Goal: Use online tool/utility: Utilize a website feature to perform a specific function

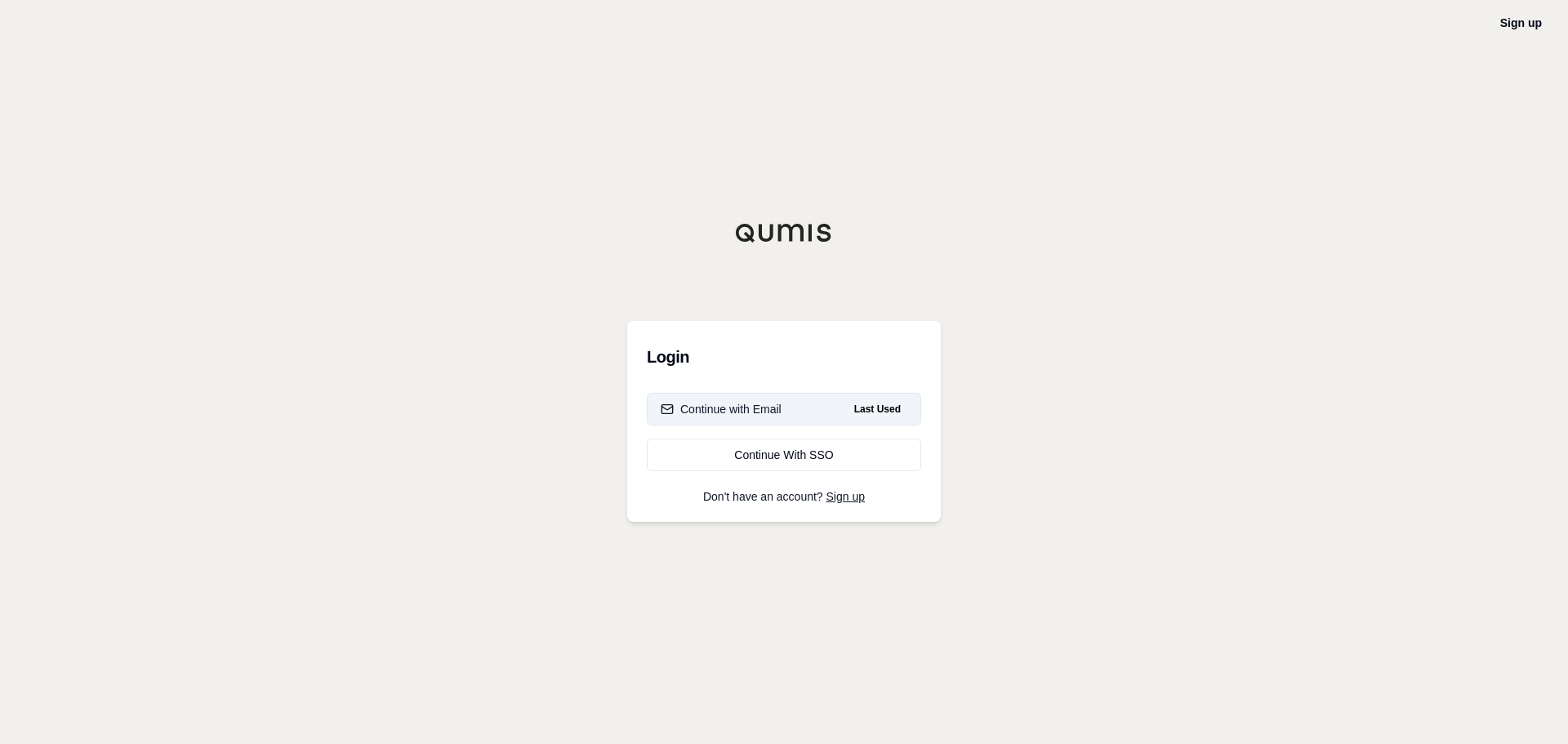
click at [725, 401] on div "Continue with Email" at bounding box center [720, 409] width 121 height 17
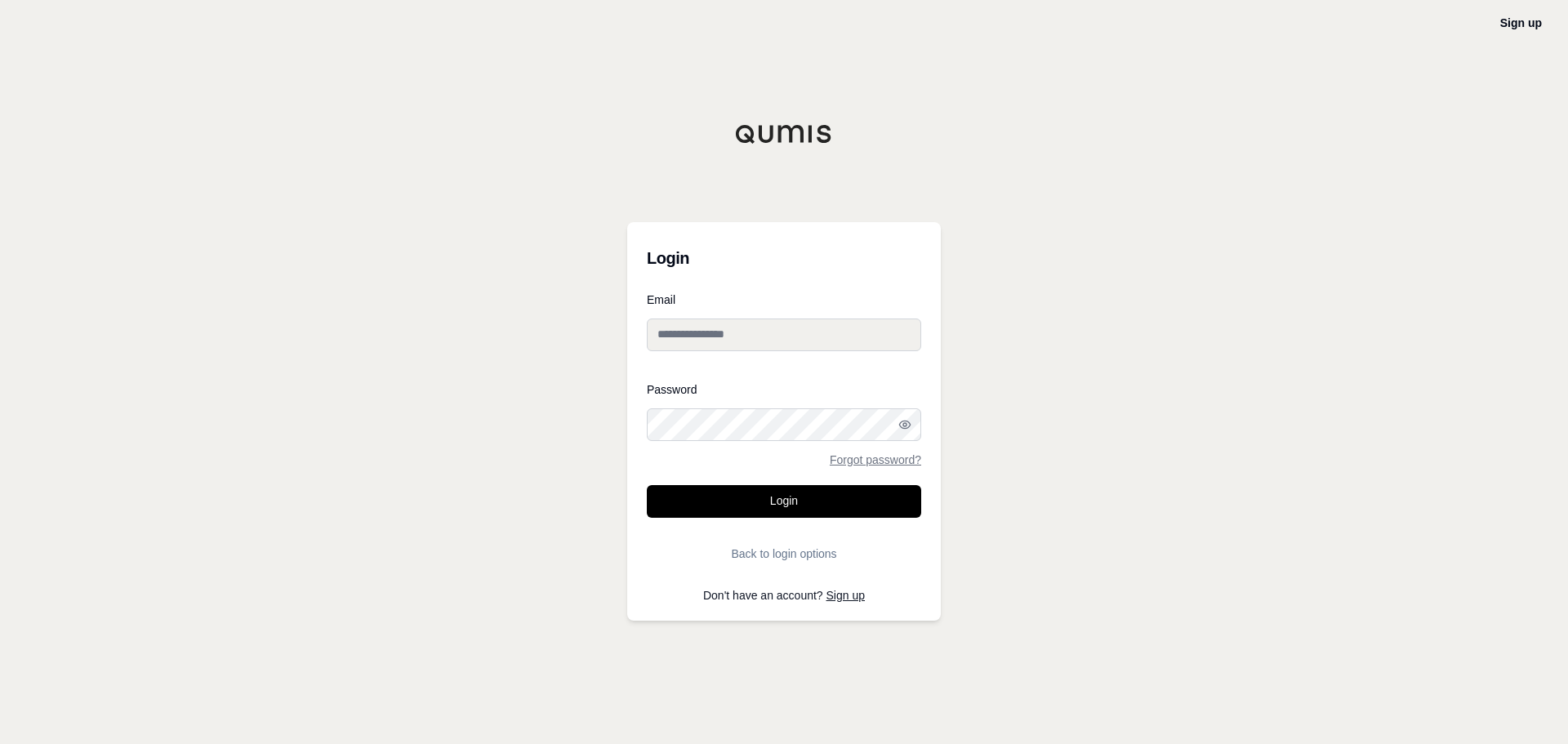
type input "**********"
drag, startPoint x: 782, startPoint y: 547, endPoint x: 779, endPoint y: 517, distance: 30.1
click at [782, 547] on button "Back to login options" at bounding box center [784, 553] width 275 height 32
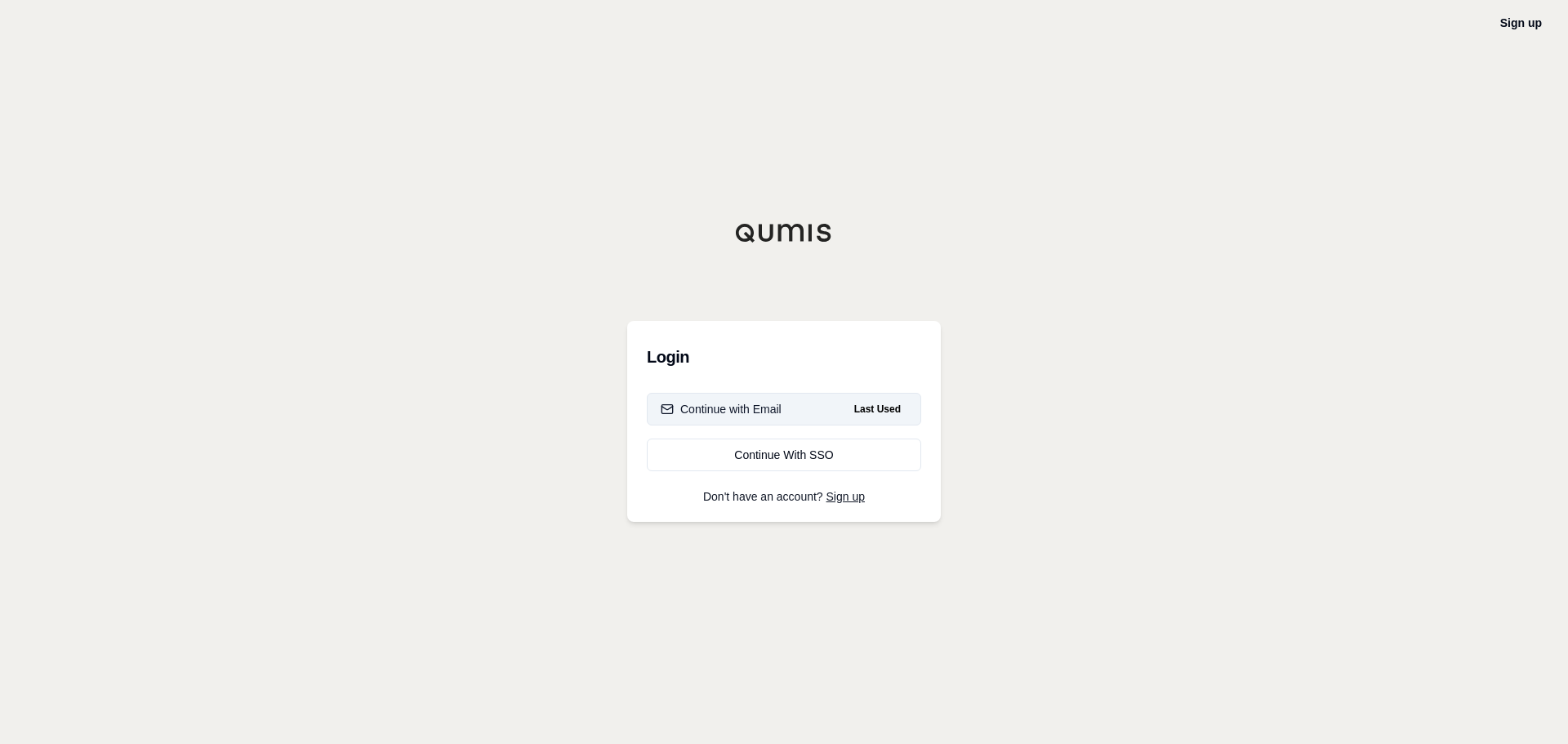
click at [811, 412] on button "Continue with Email Last Used" at bounding box center [784, 408] width 275 height 32
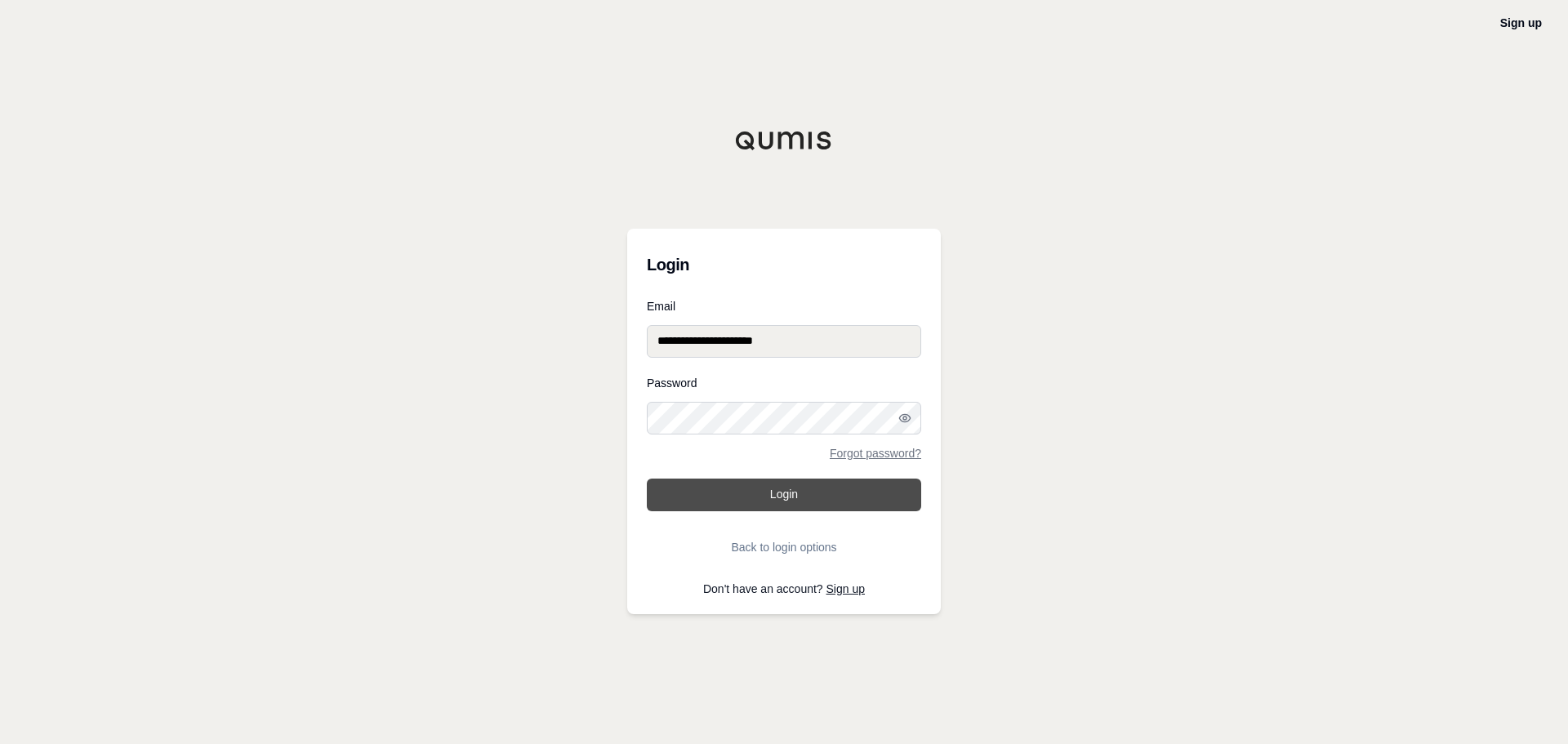
click at [773, 493] on button "Login" at bounding box center [784, 494] width 275 height 32
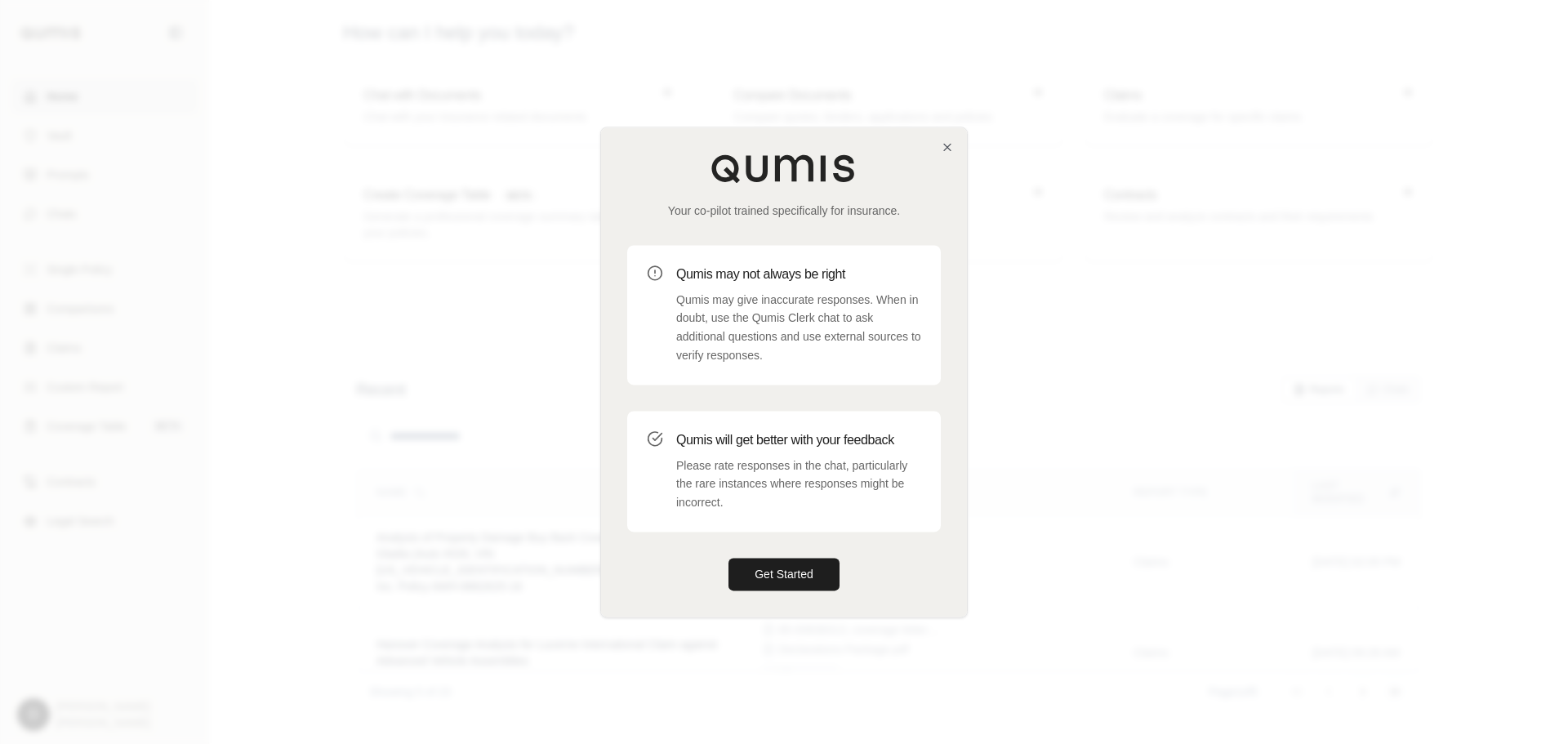
drag, startPoint x: 774, startPoint y: 578, endPoint x: 924, endPoint y: 443, distance: 201.8
click at [774, 578] on button "Get Started" at bounding box center [784, 573] width 111 height 32
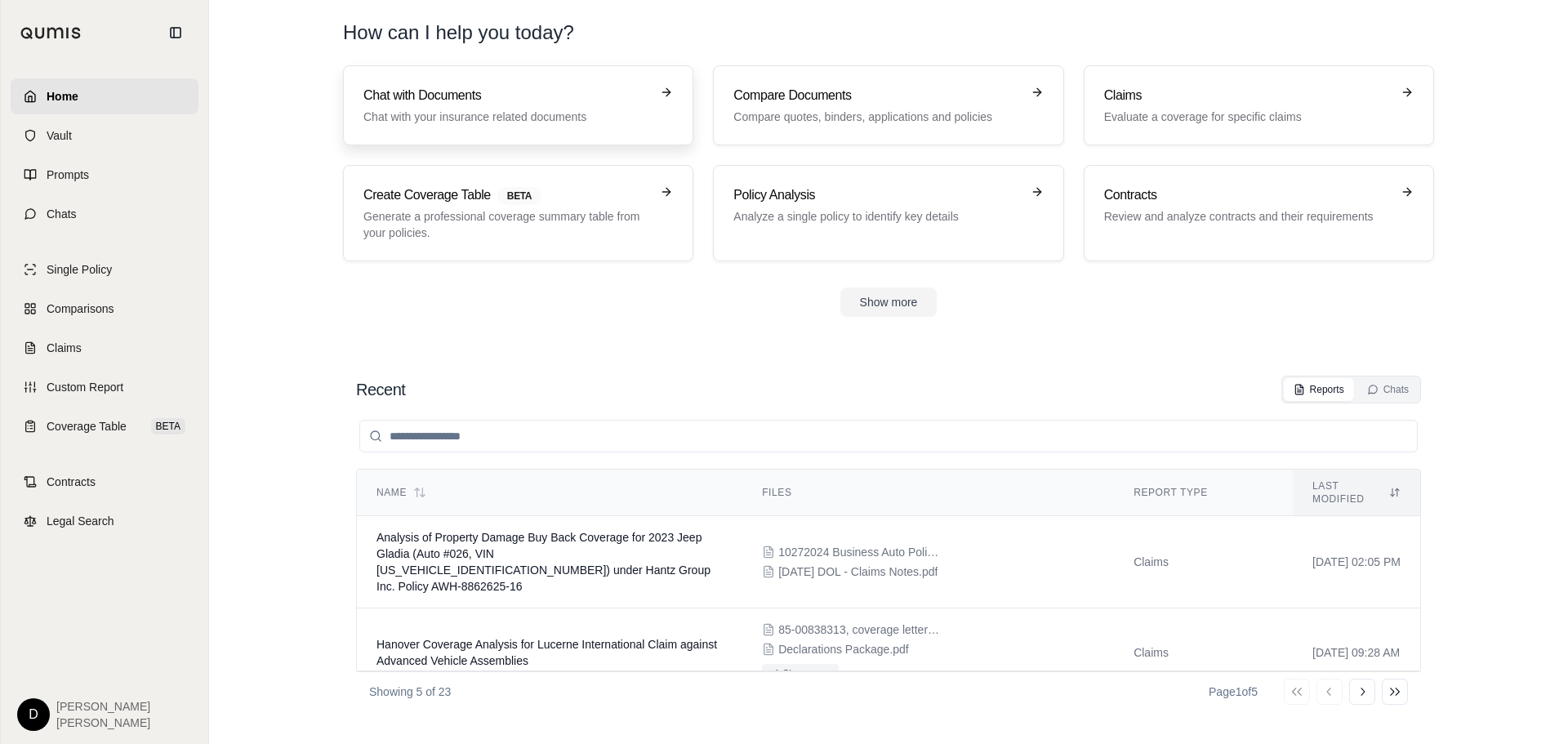
click at [553, 132] on link "Chat with Documents Chat with your insurance related documents" at bounding box center [518, 105] width 350 height 80
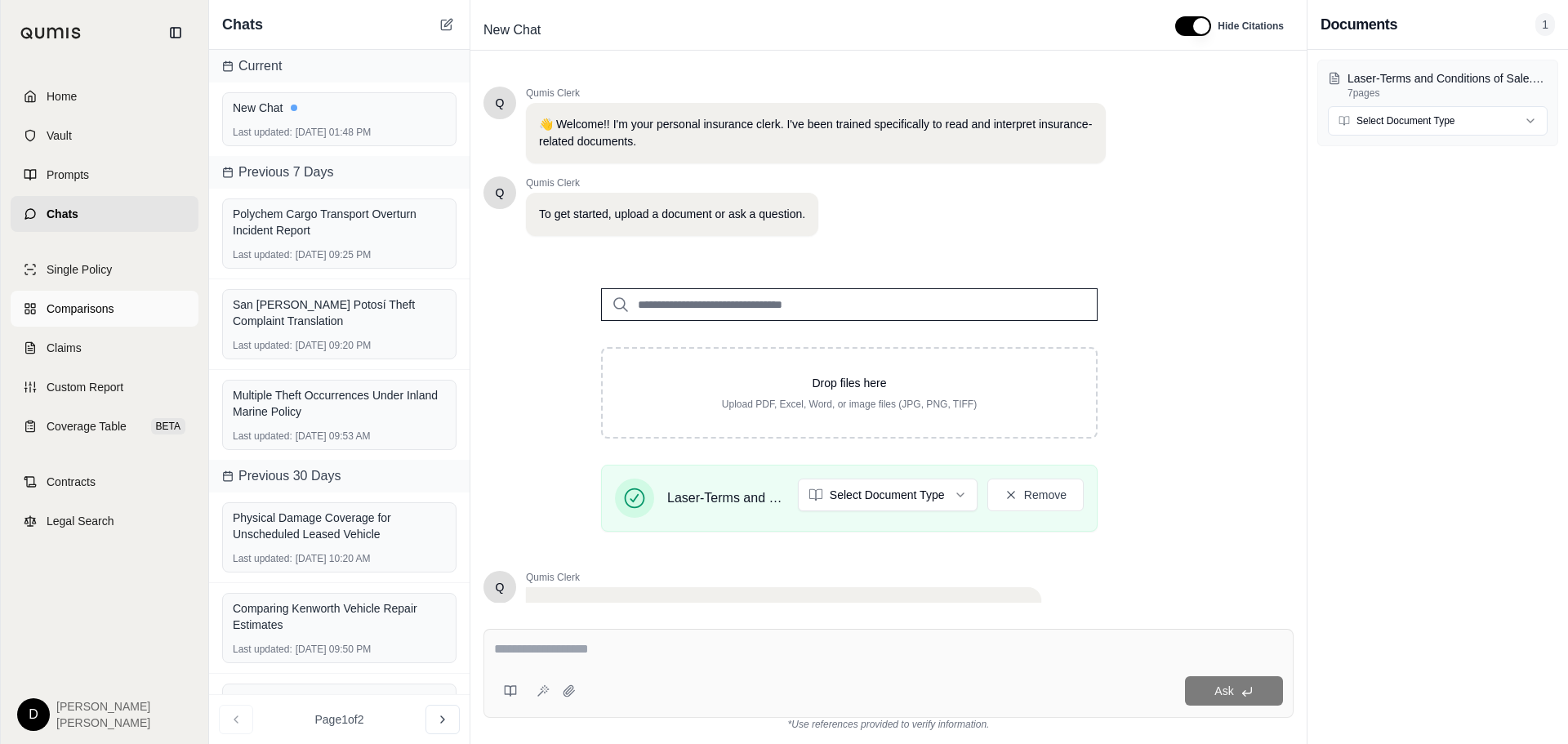
scroll to position [138, 0]
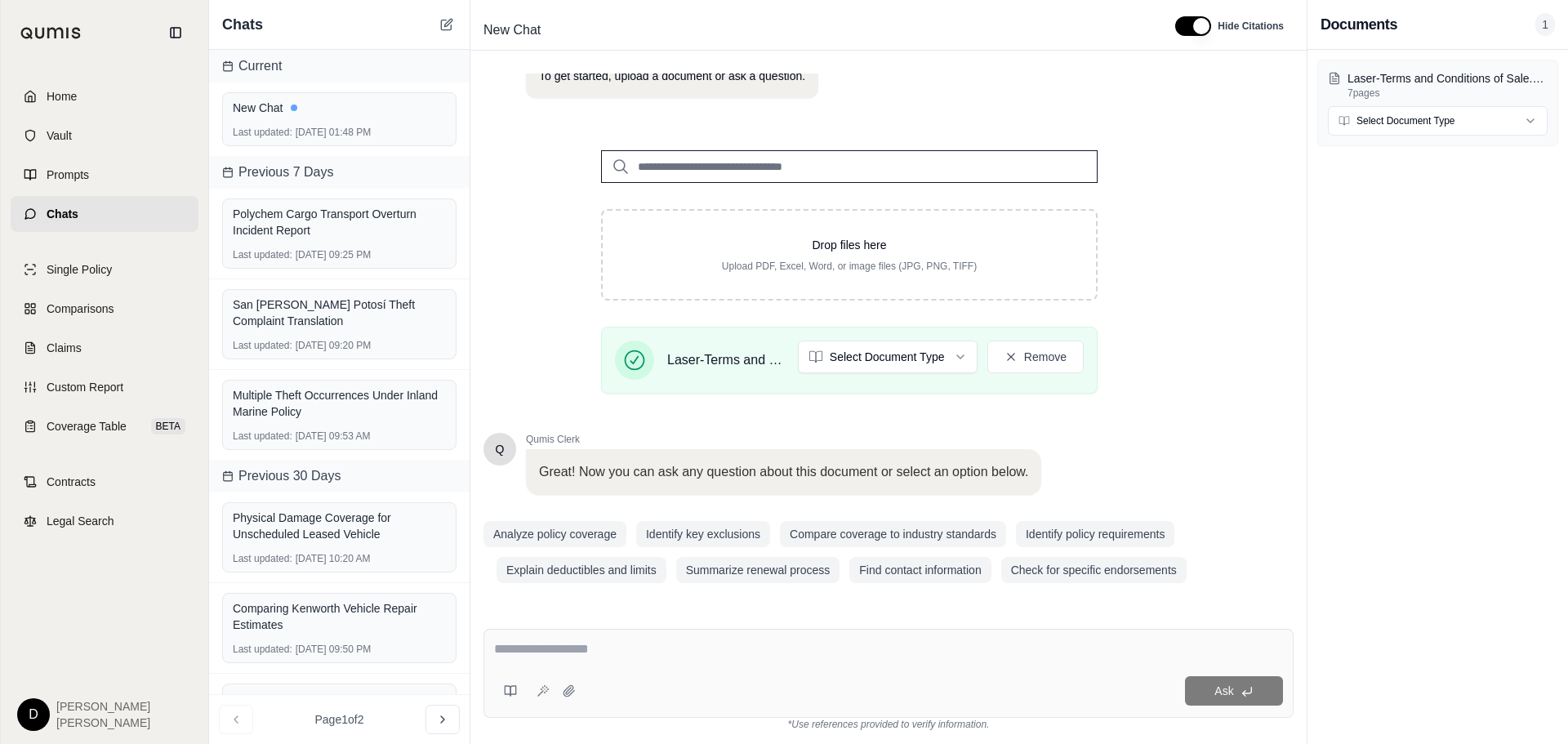
click at [626, 645] on textarea at bounding box center [888, 648] width 789 height 19
click at [897, 356] on html "Home Vault Prompts Chats Single Policy Comparisons Claims Custom Report Coverag…" at bounding box center [784, 372] width 1568 height 744
click at [576, 652] on textarea at bounding box center [888, 648] width 789 height 19
type textarea "**********"
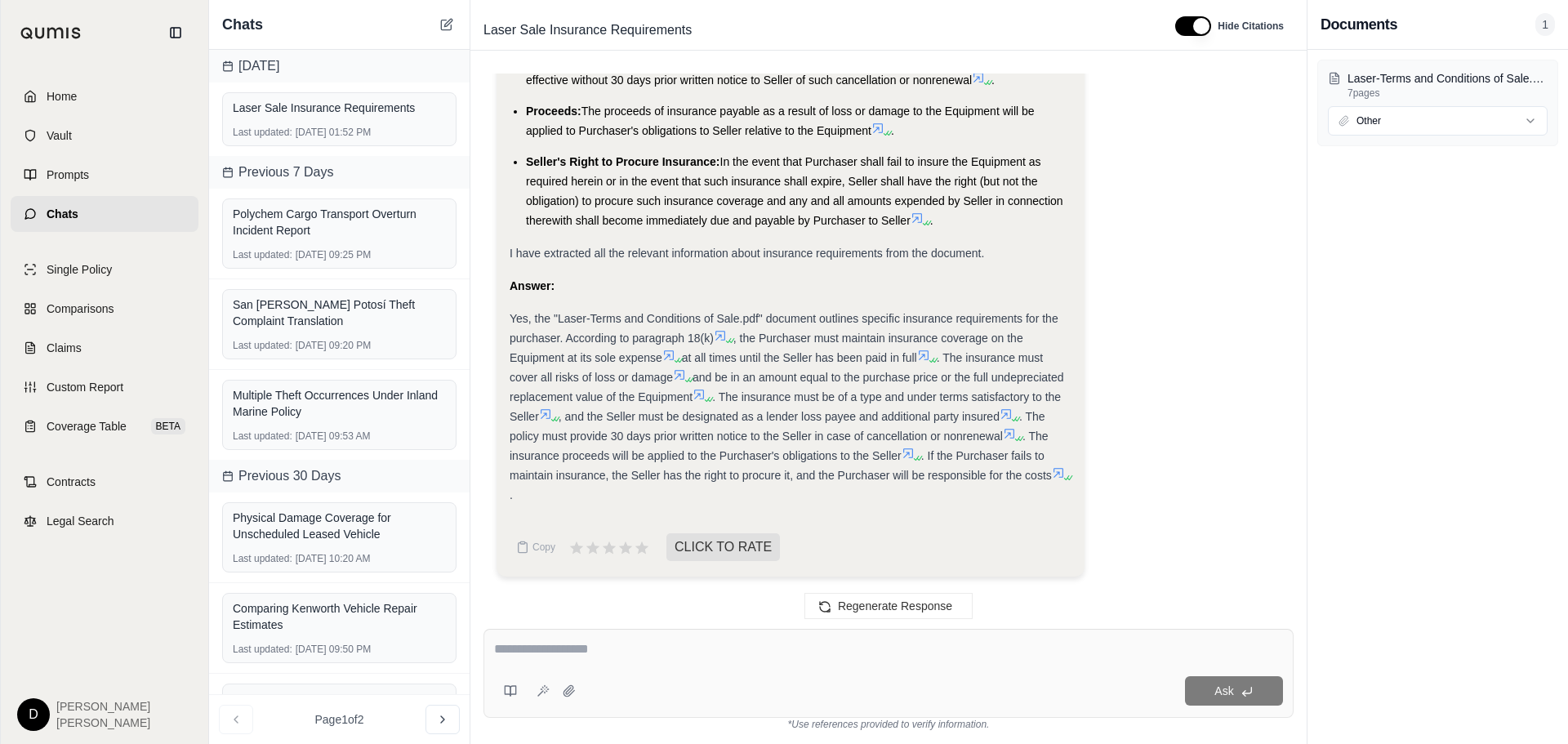
scroll to position [1125, 0]
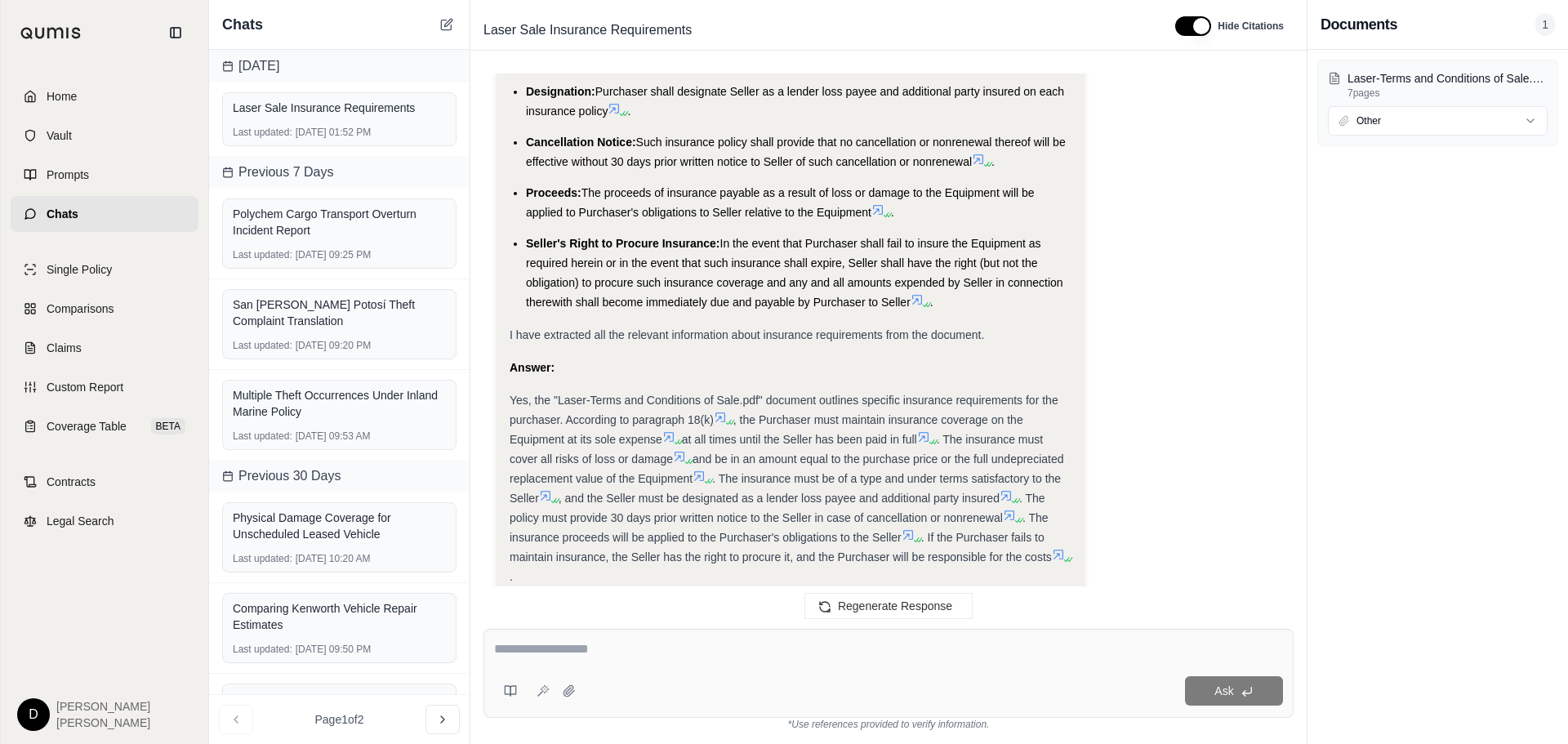
click at [667, 680] on div "Ask" at bounding box center [932, 691] width 701 height 30
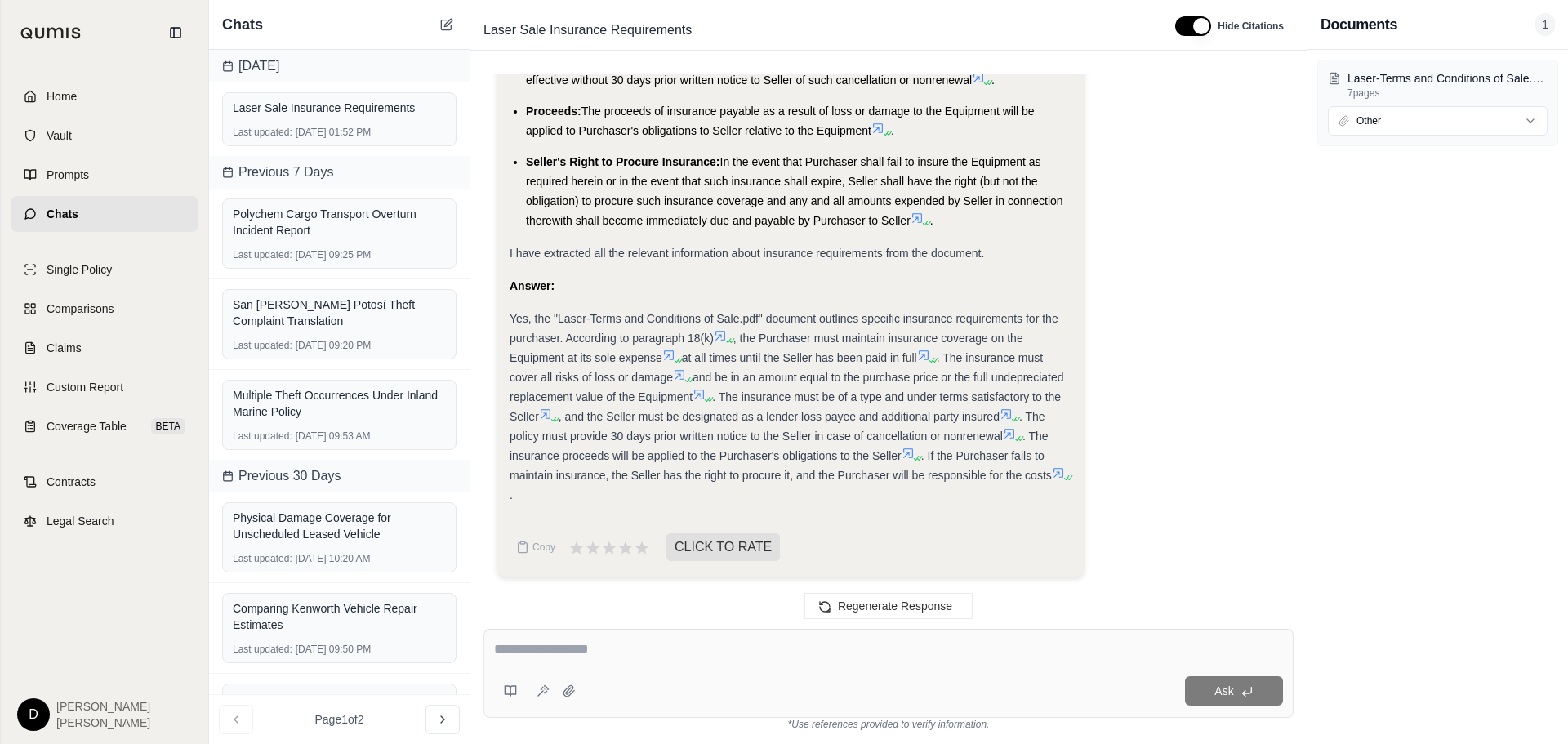
click at [652, 640] on textarea at bounding box center [888, 648] width 789 height 19
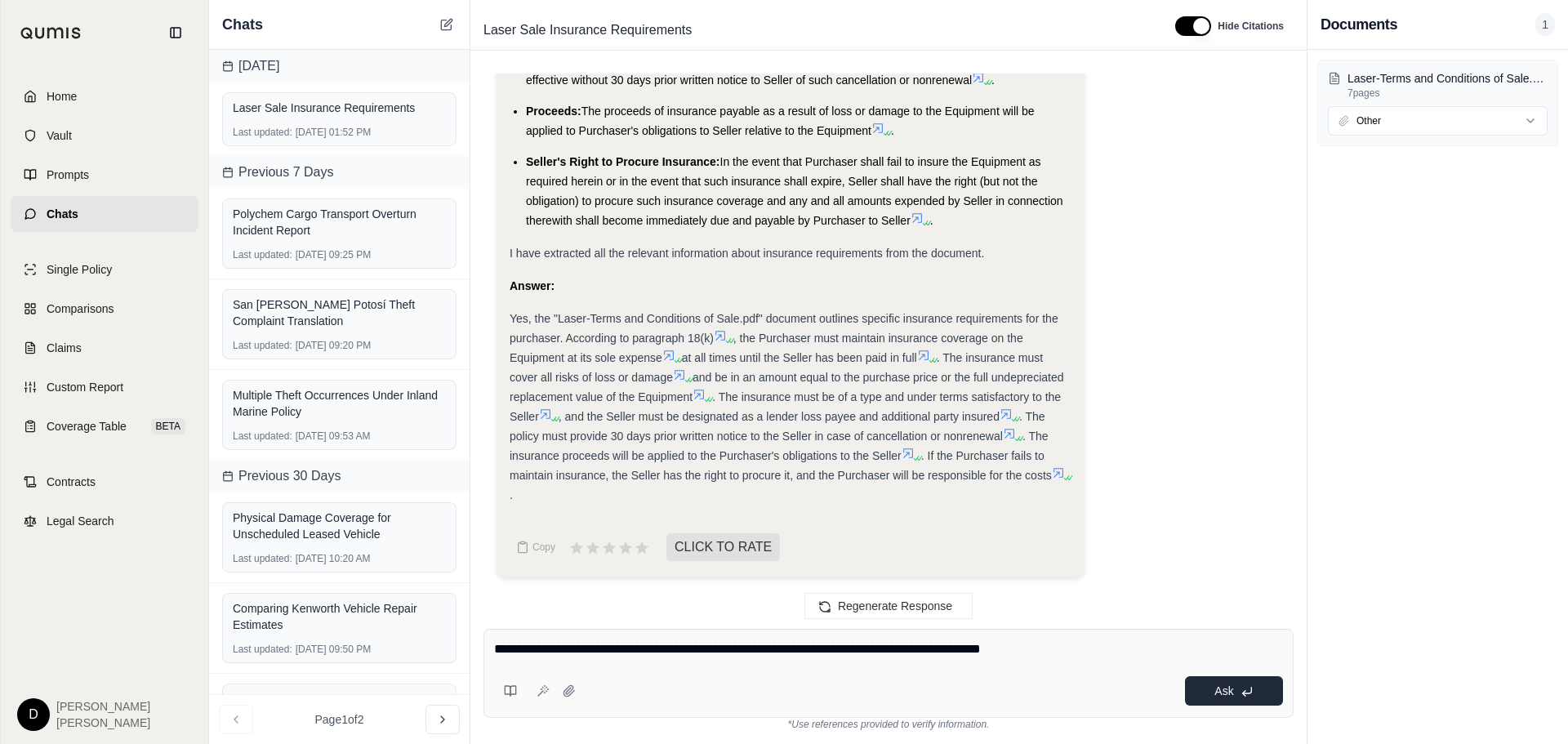
type textarea "**********"
click at [1246, 693] on icon at bounding box center [1247, 691] width 9 height 6
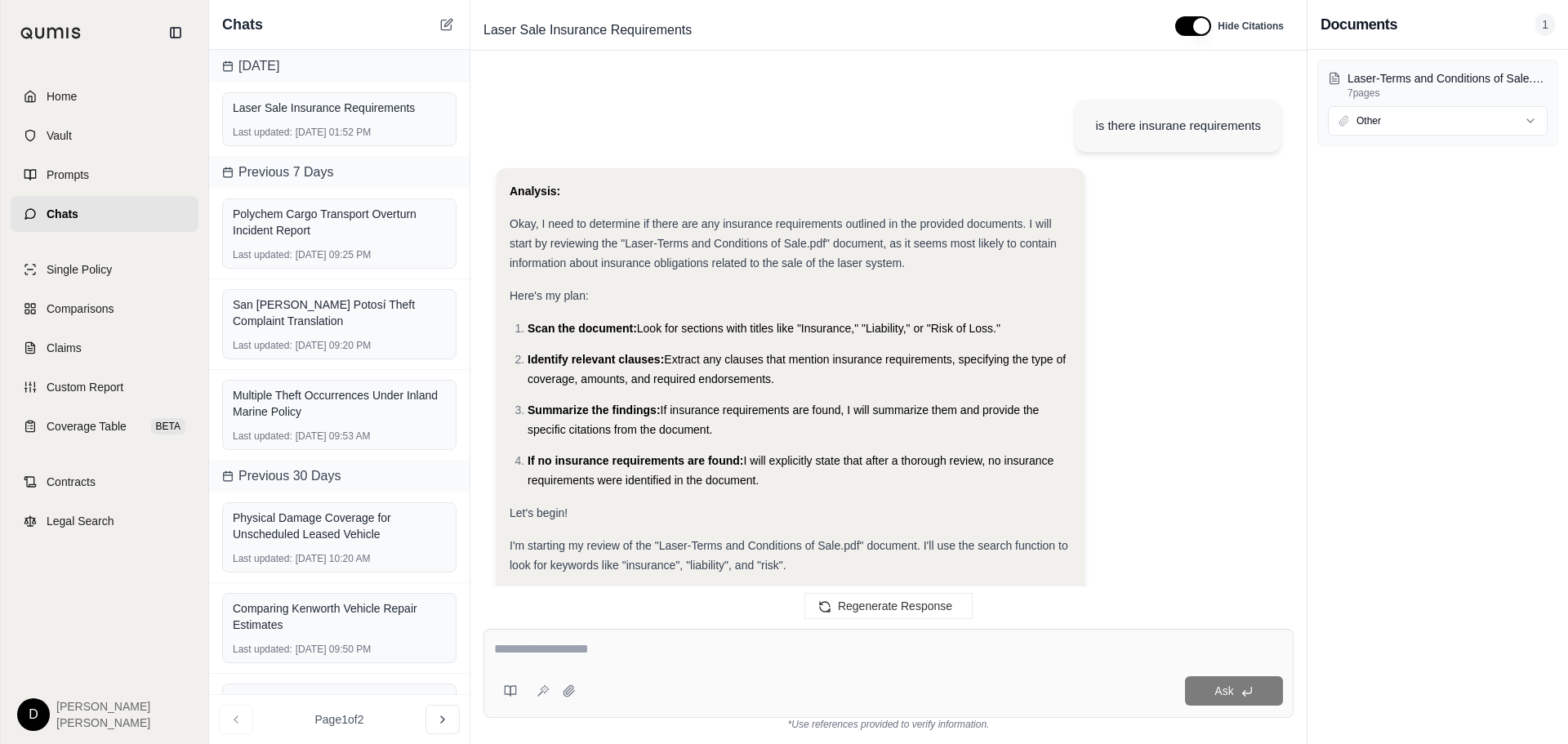
scroll to position [2817, 0]
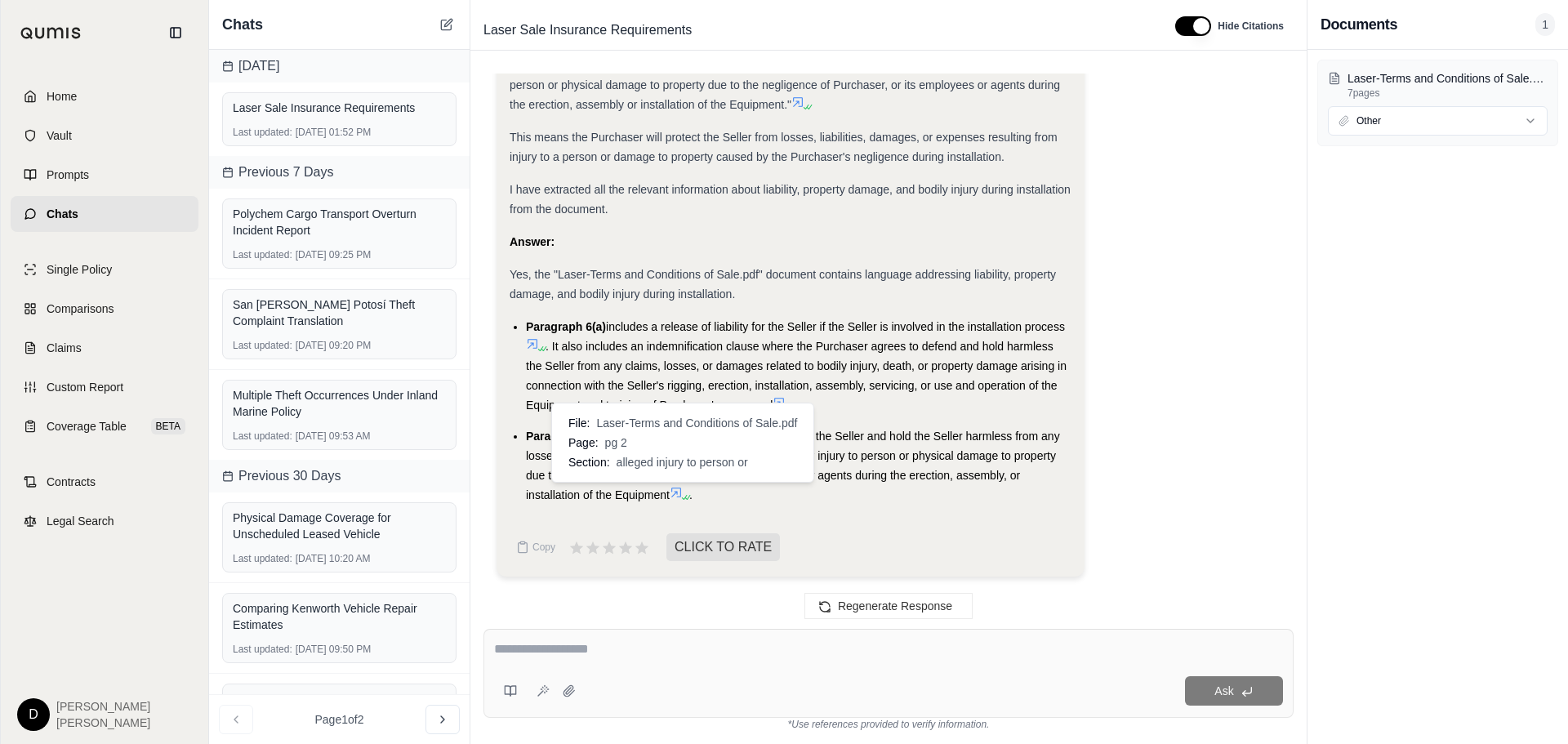
click at [681, 493] on icon at bounding box center [676, 492] width 13 height 13
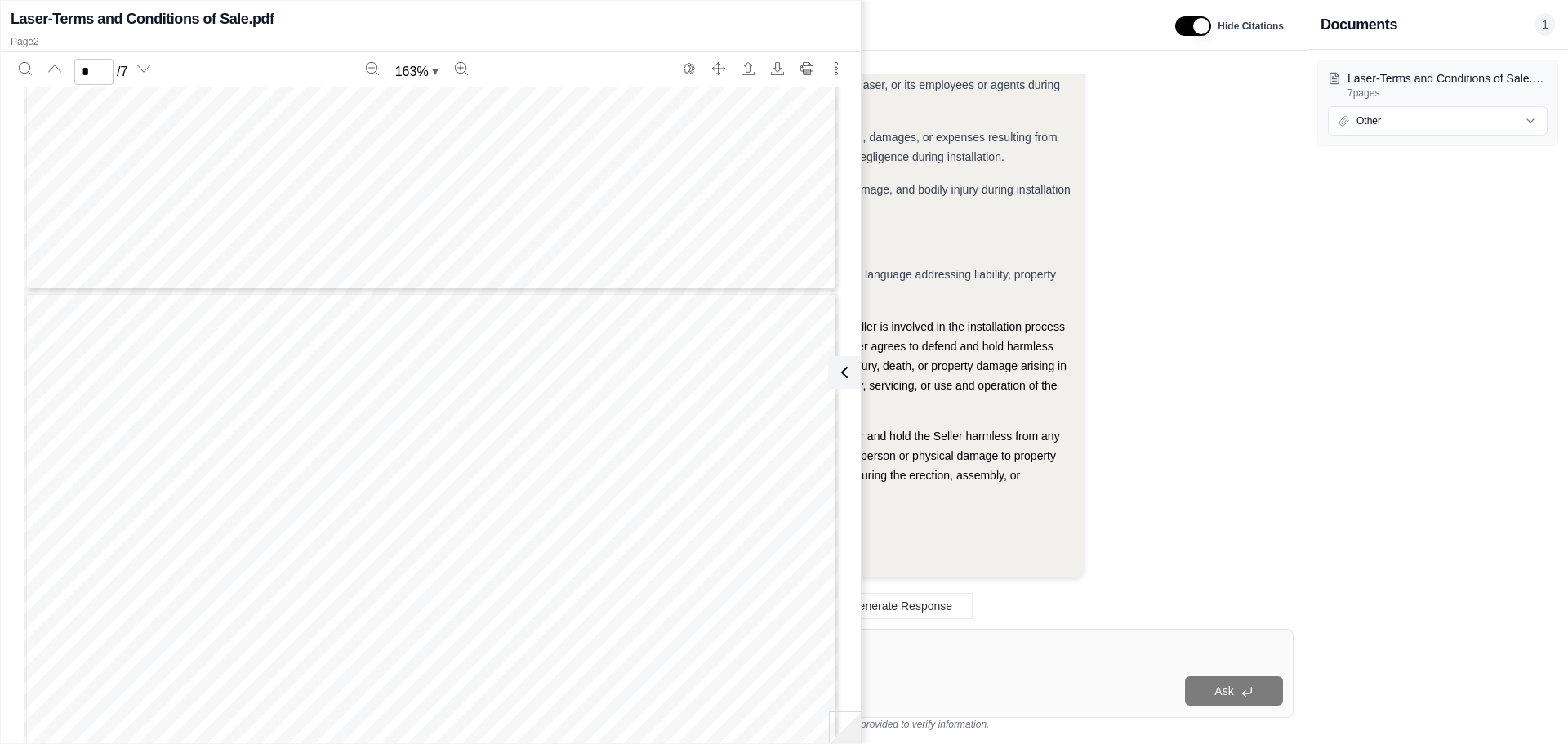
scroll to position [809, 0]
type input "*"
click at [846, 382] on icon at bounding box center [844, 372] width 19 height 19
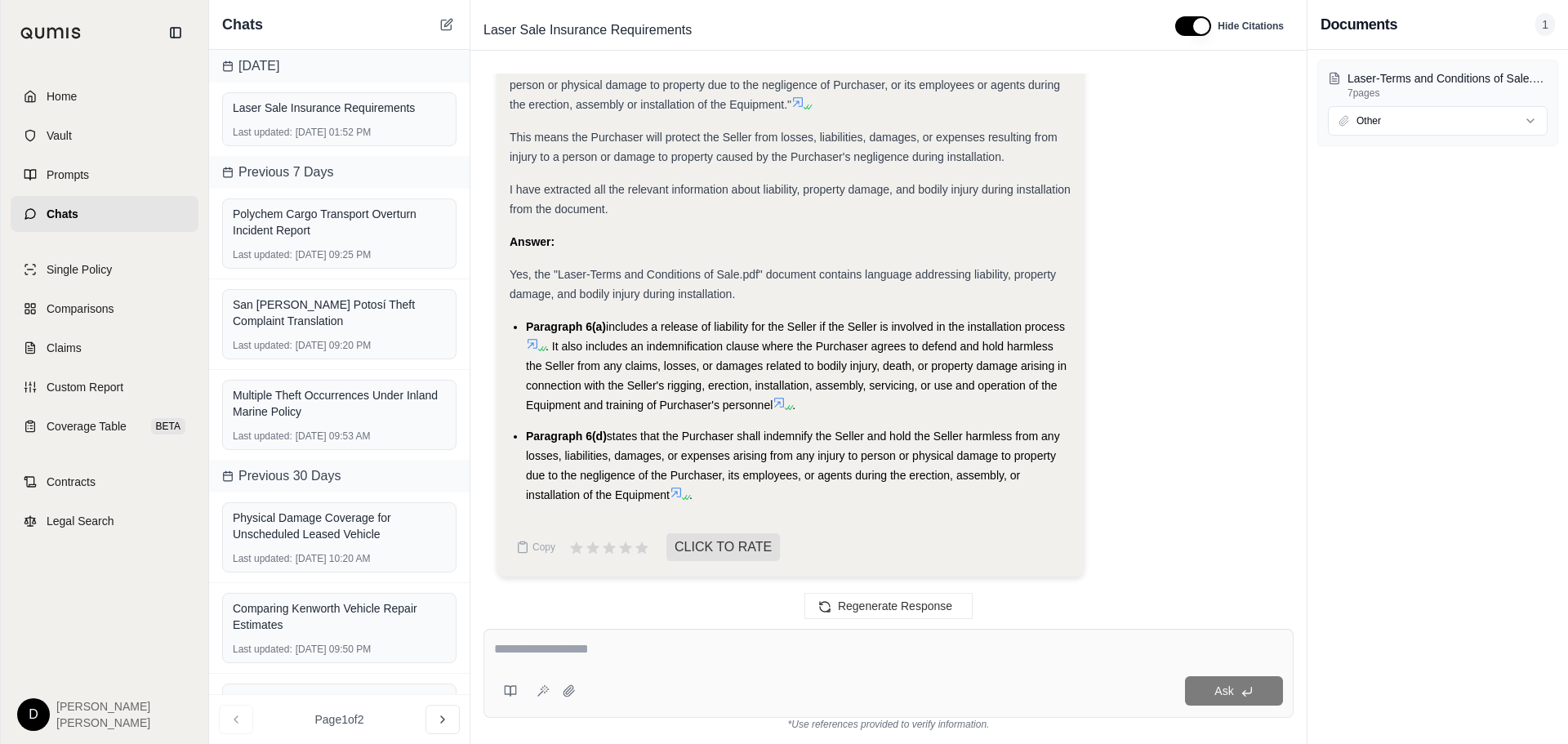
drag, startPoint x: 90, startPoint y: 94, endPoint x: 69, endPoint y: 94, distance: 21.0
click at [90, 94] on link "Home" at bounding box center [105, 96] width 188 height 36
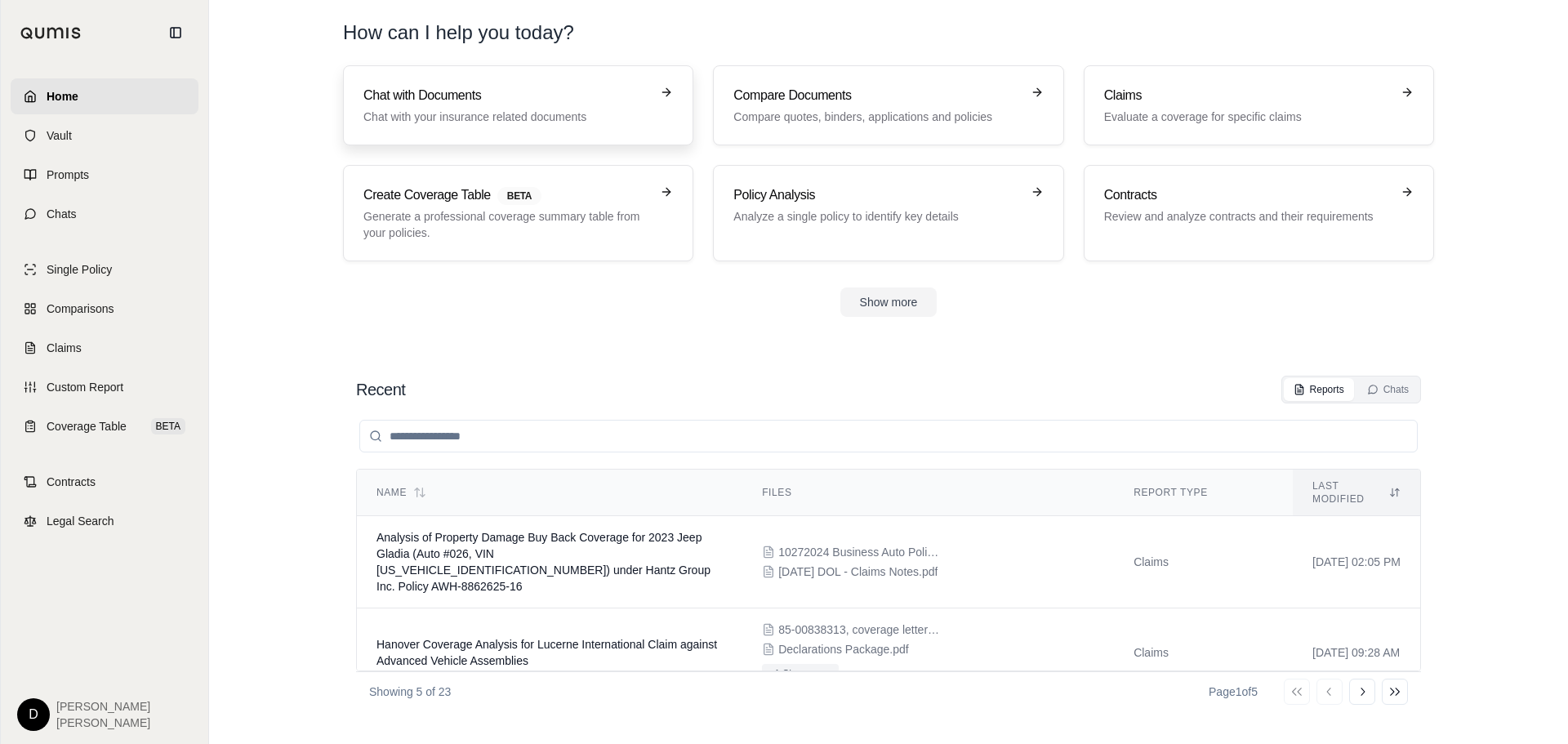
click at [500, 104] on h3 "Chat with Documents" at bounding box center [506, 95] width 287 height 19
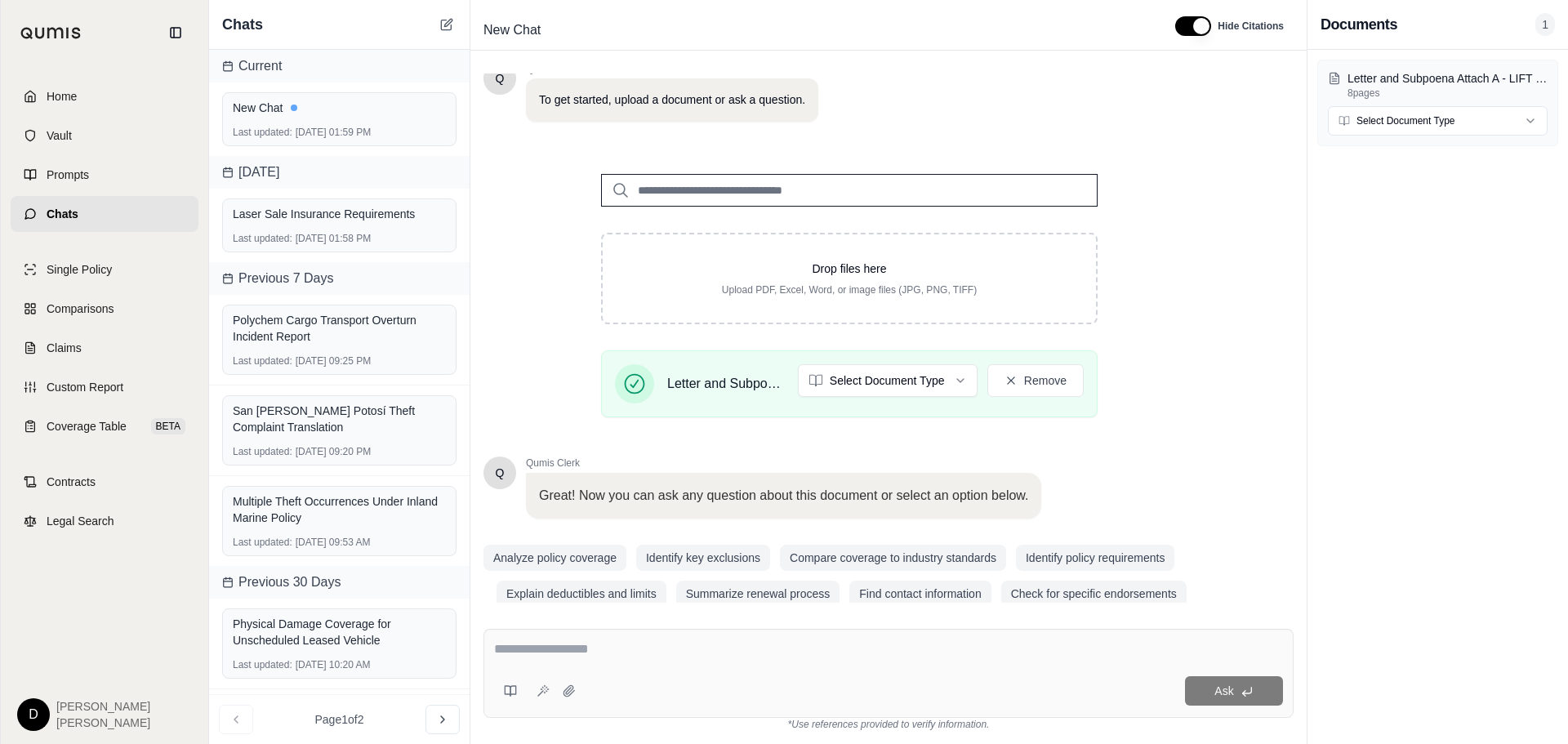
scroll to position [138, 0]
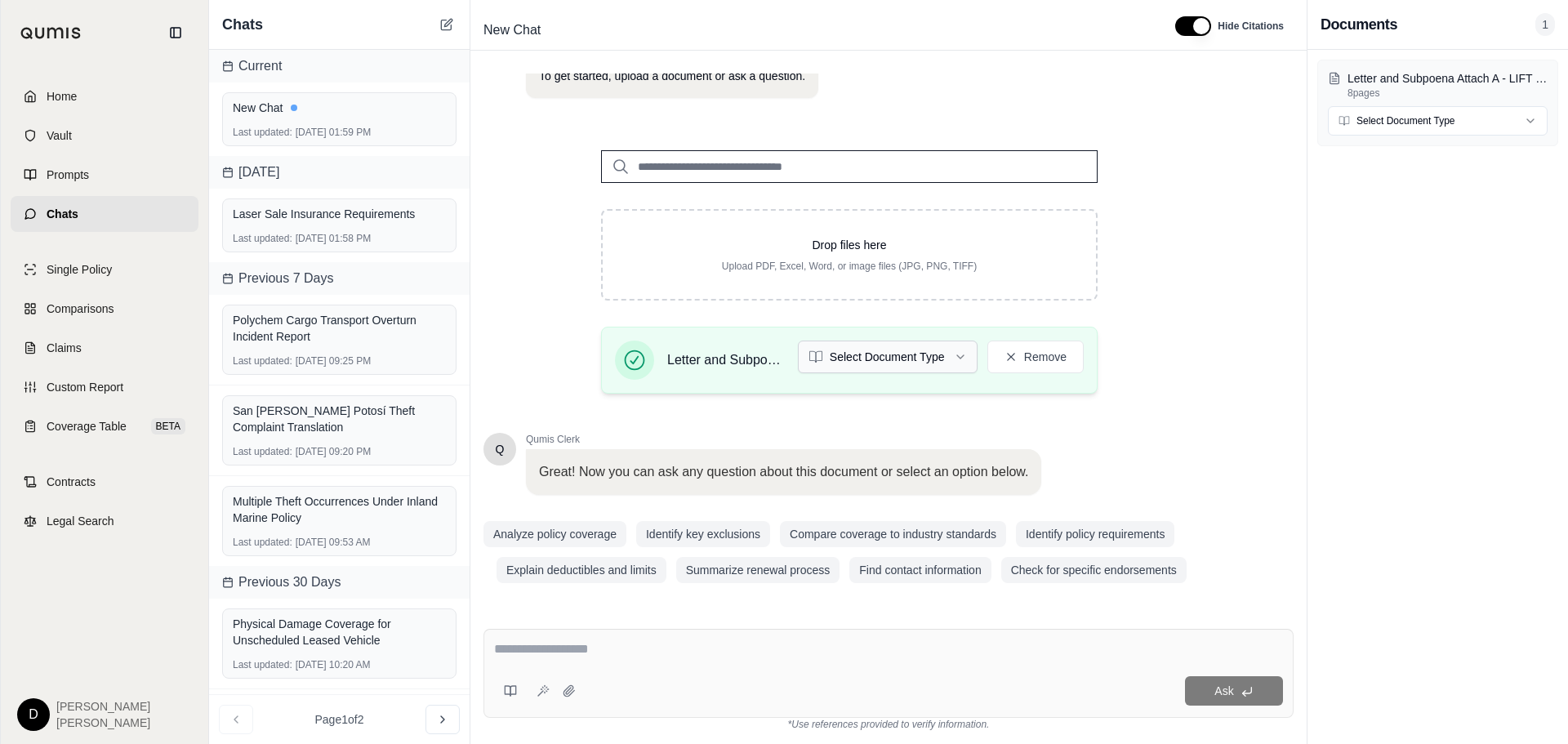
click at [889, 355] on html "Home Vault Prompts Chats Single Policy Comparisons Claims Custom Report Coverag…" at bounding box center [784, 372] width 1568 height 744
click at [558, 654] on textarea at bounding box center [888, 648] width 789 height 19
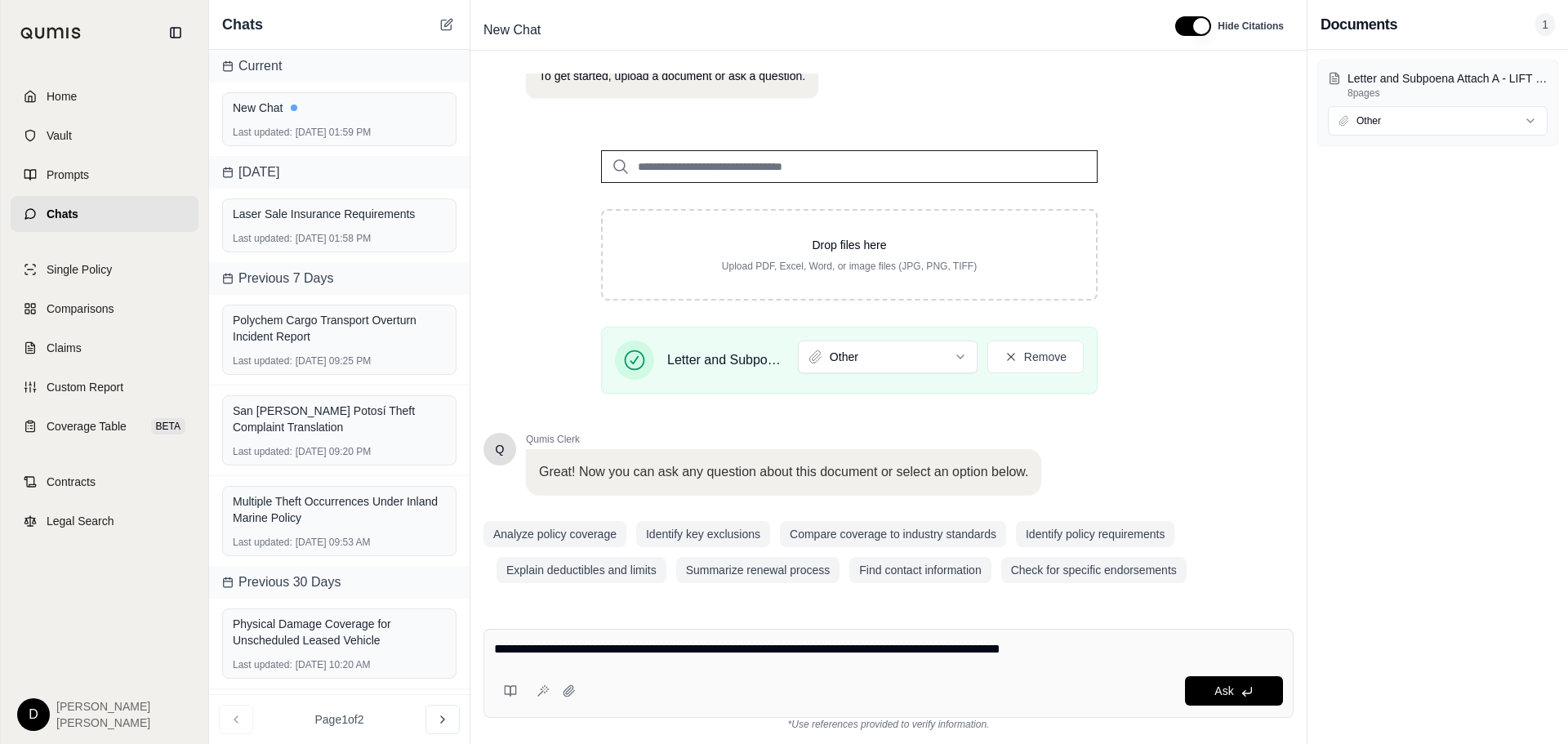
type textarea "**********"
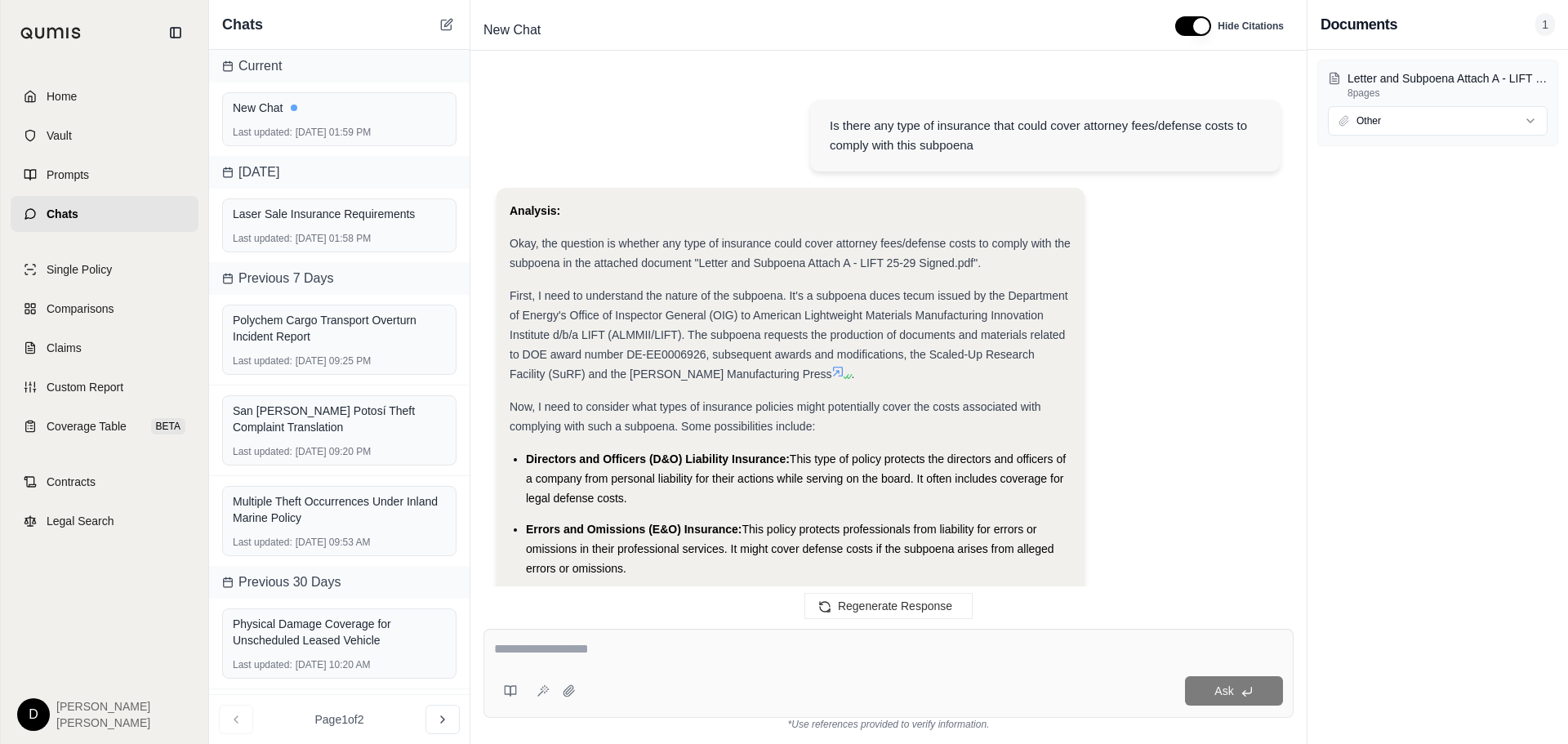
scroll to position [993, 0]
